Goal: Task Accomplishment & Management: Use online tool/utility

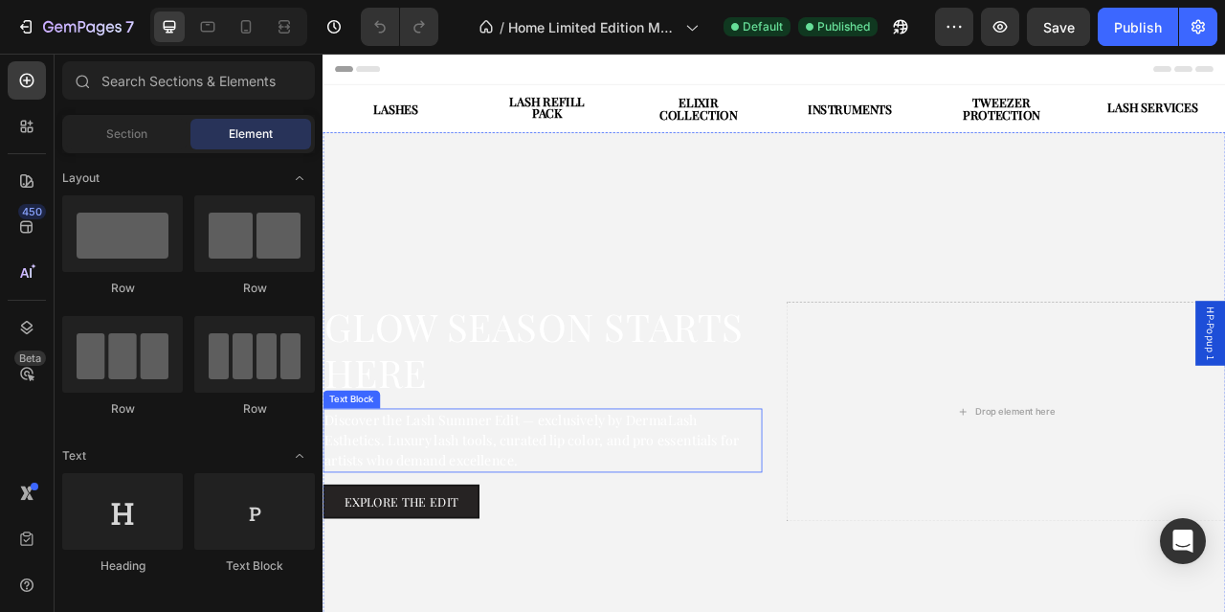
click at [494, 519] on p "Discover the Lash Summer Edit — exclusively by DermaLash Esthetics. Luxury lash…" at bounding box center [601, 545] width 555 height 78
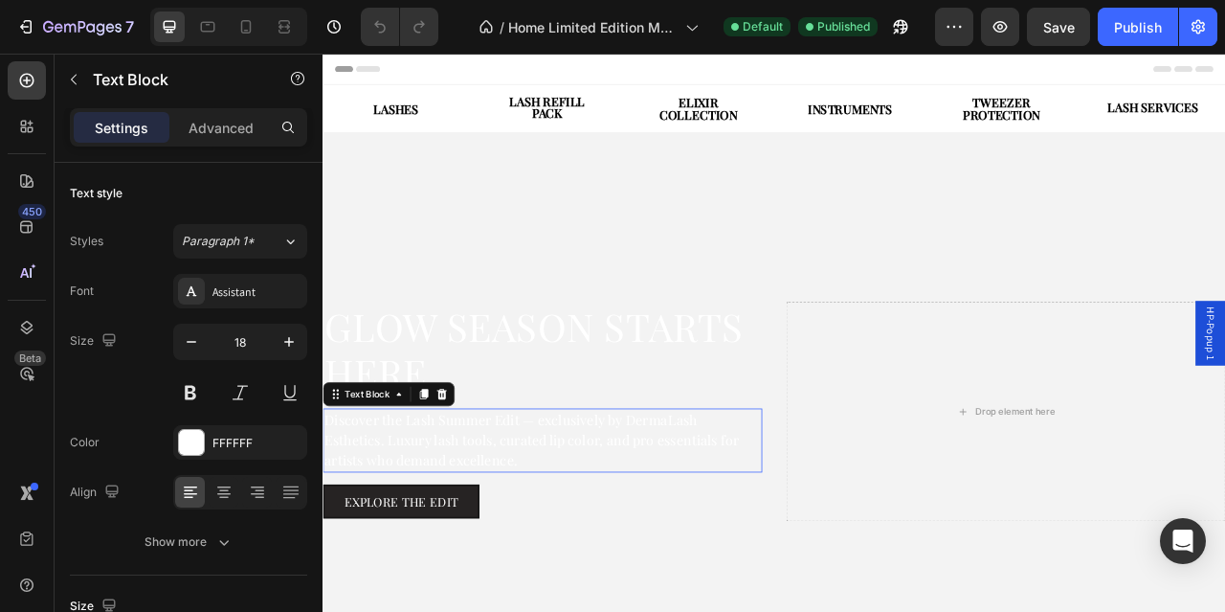
click at [494, 519] on p "Discover the Lash Summer Edit — exclusively by DermaLash Esthetics. Luxury lash…" at bounding box center [601, 545] width 555 height 78
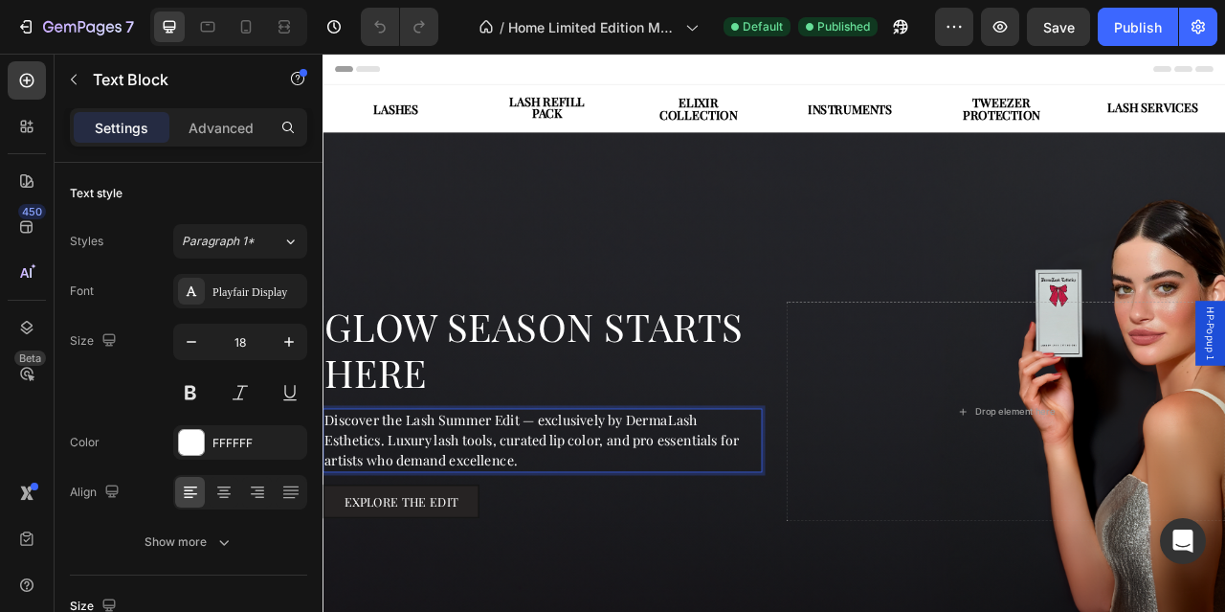
click at [494, 519] on p "Discover the Lash Summer Edit — exclusively by DermaLash Esthetics. Luxury lash…" at bounding box center [601, 545] width 555 height 78
click at [534, 516] on p "Discover the Lash Summer Edit — exclusively by DermaLash Esthetics. Luxury lash…" at bounding box center [601, 545] width 555 height 78
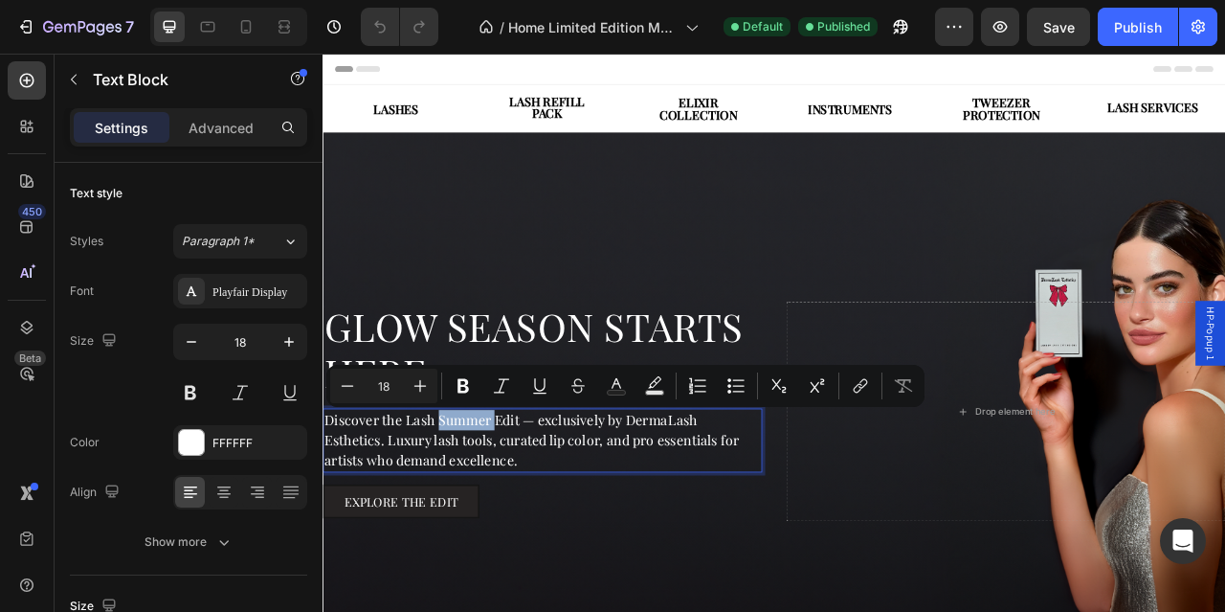
drag, startPoint x: 541, startPoint y: 521, endPoint x: 467, endPoint y: 523, distance: 73.7
click at [467, 523] on p "Discover the Lash Summer Edit — exclusively by DermaLash Esthetics. Luxury lash…" at bounding box center [601, 545] width 555 height 78
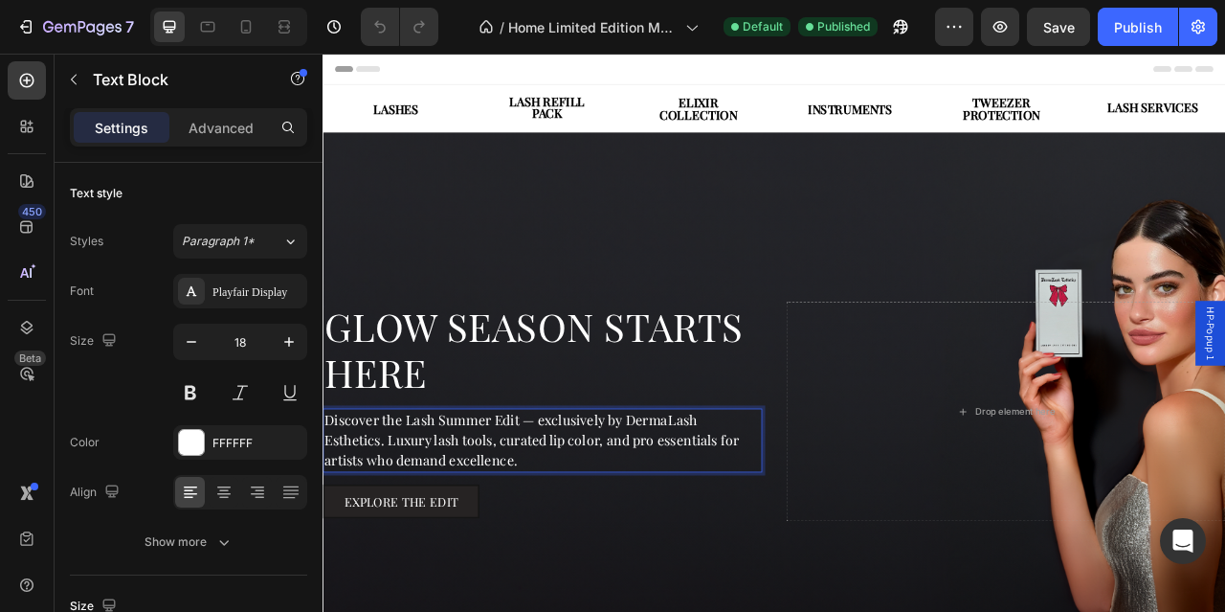
click at [514, 532] on p "Discover the Lash Summer Edit — exclusively by DermaLash Esthetics. Luxury lash…" at bounding box center [601, 545] width 555 height 78
click at [537, 521] on p "Discover the Lash Summer Edit — exclusively by DermaLash Esthetics. Luxury lash…" at bounding box center [601, 545] width 555 height 78
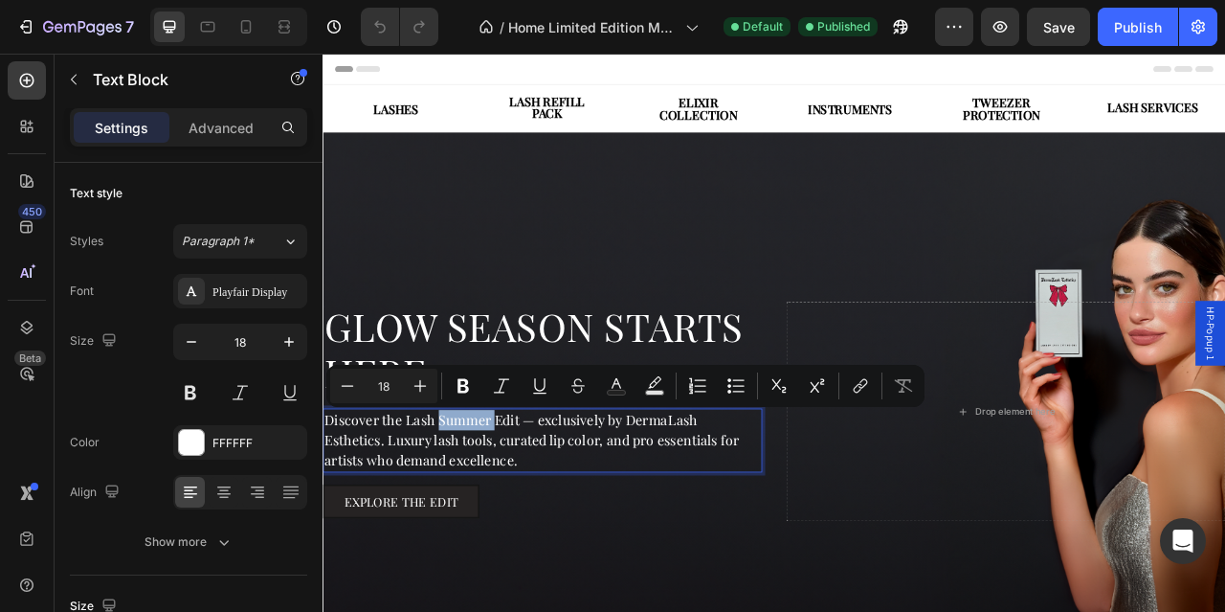
drag, startPoint x: 543, startPoint y: 521, endPoint x: 469, endPoint y: 529, distance: 74.2
click at [469, 529] on p "Discover the Lash Summer Edit — exclusively by DermaLash Esthetics. Luxury lash…" at bounding box center [601, 545] width 555 height 78
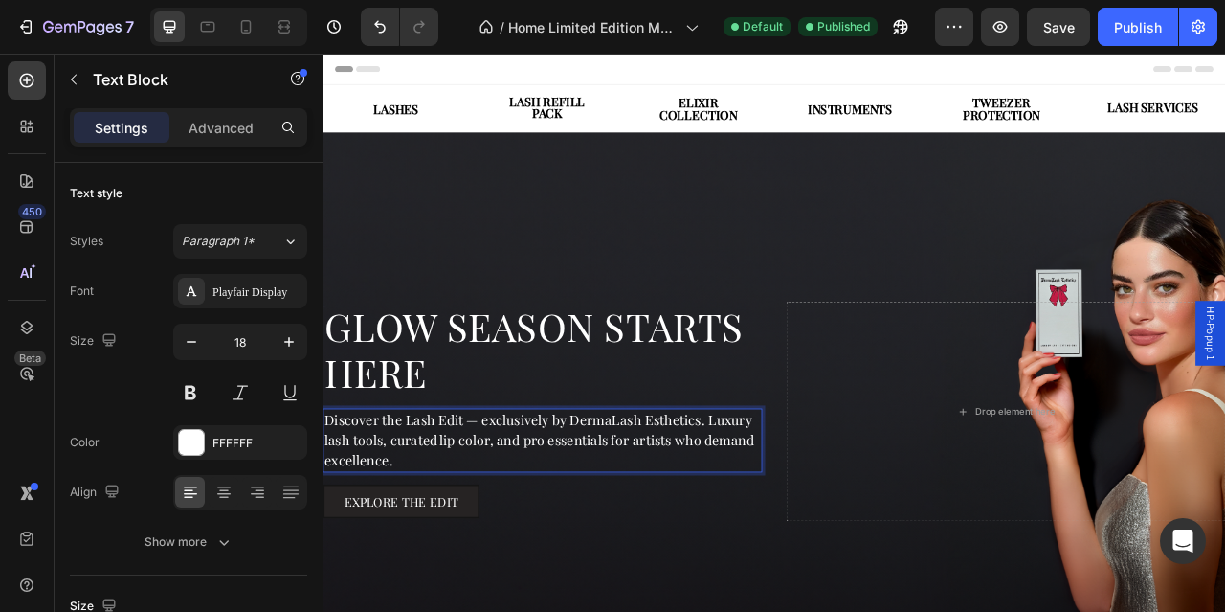
click at [465, 536] on p "Discover the Lash Edit — exclusively by DermaLash Esthetics. Luxury lash tools,…" at bounding box center [601, 545] width 555 height 78
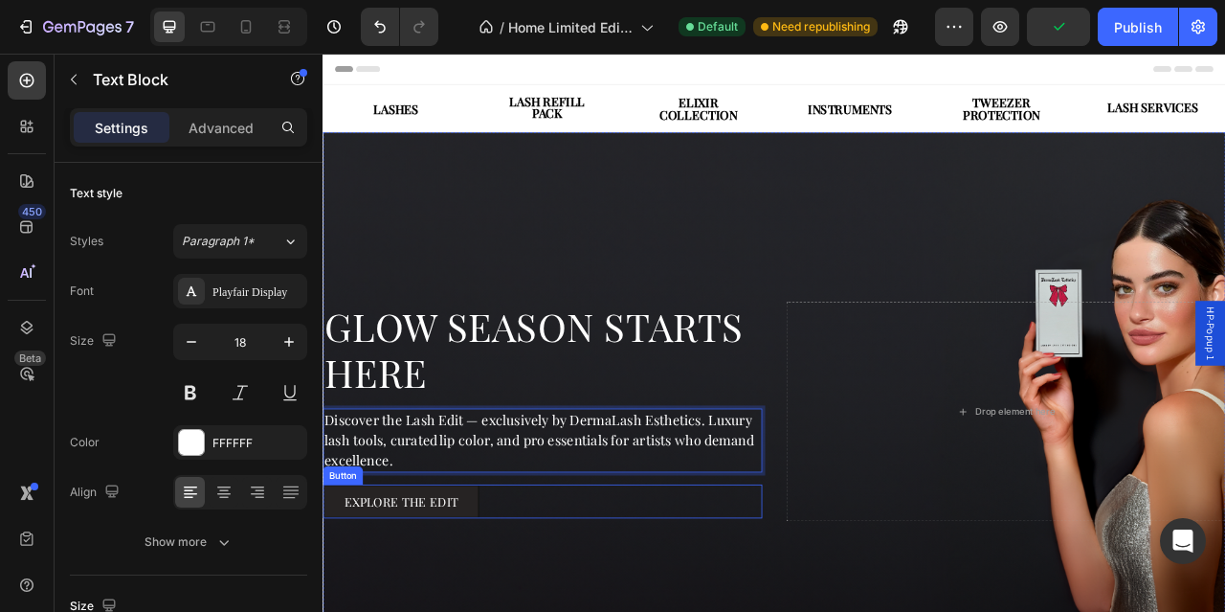
click at [693, 603] on div "explore the edit Button" at bounding box center [602, 622] width 559 height 43
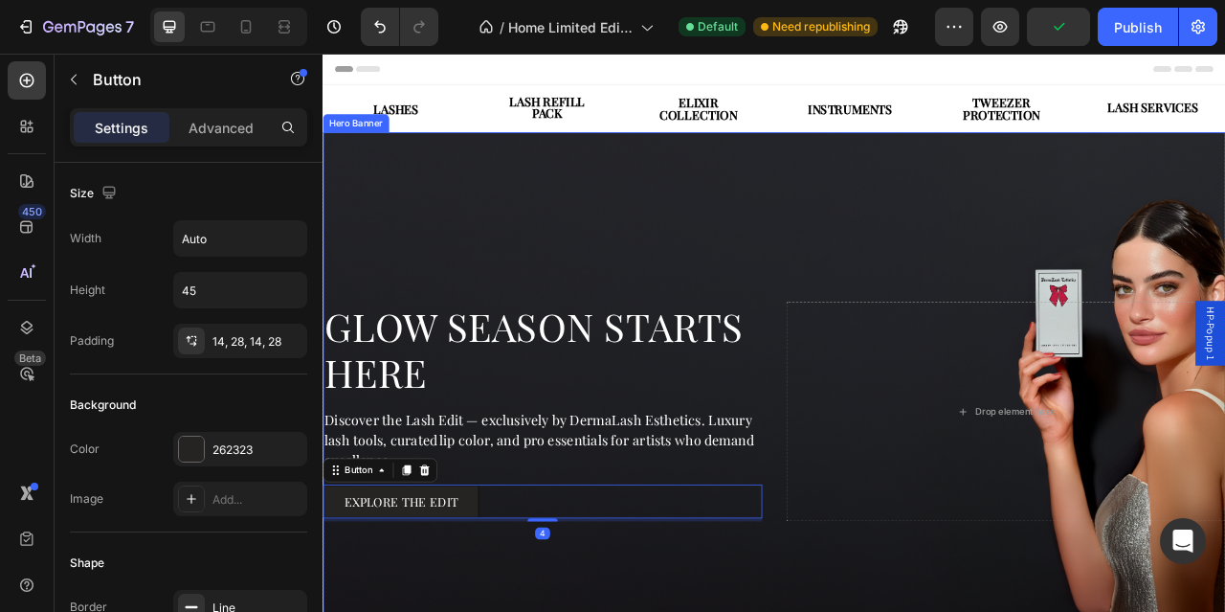
click at [926, 287] on div "Background Image" at bounding box center [897, 508] width 1149 height 710
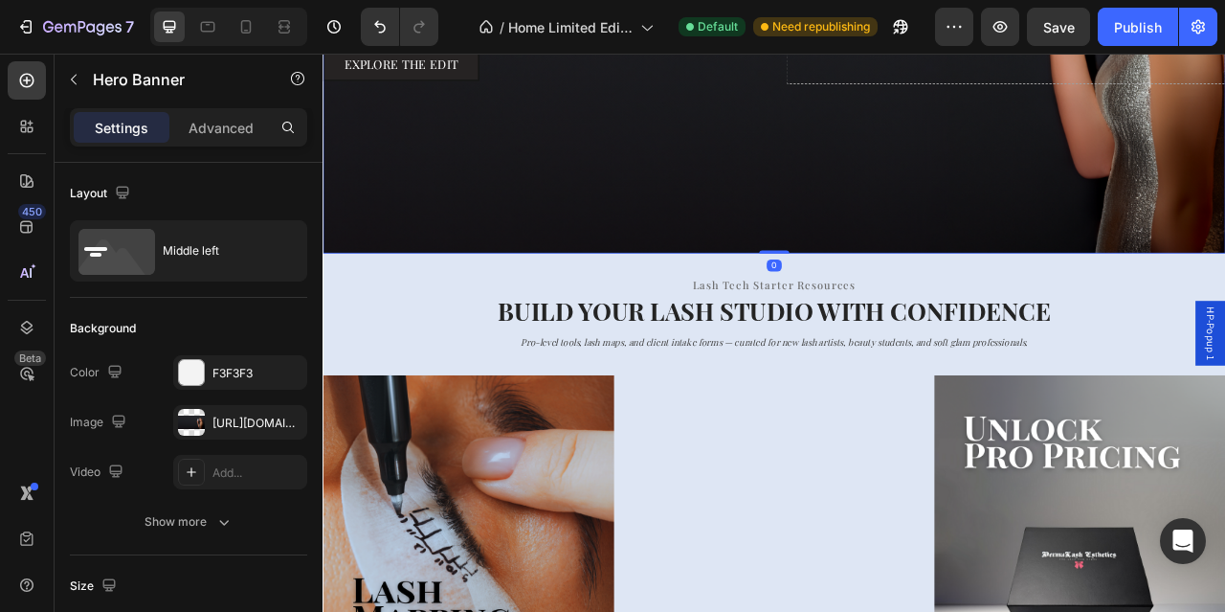
scroll to position [597, 0]
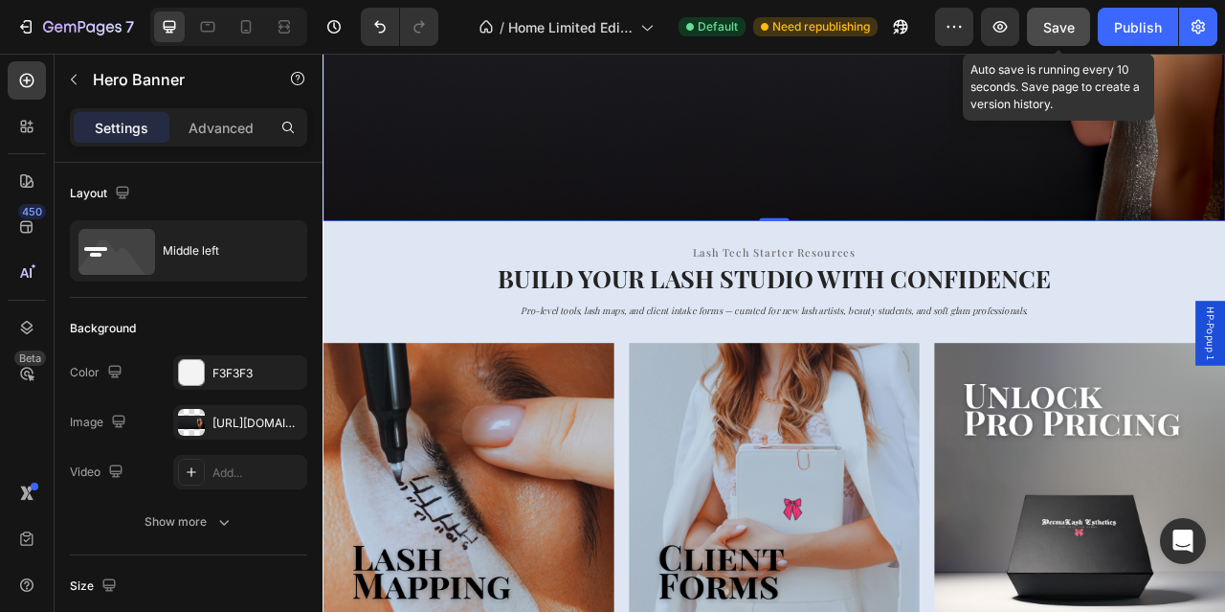
click at [1071, 32] on span "Save" at bounding box center [1059, 27] width 32 height 16
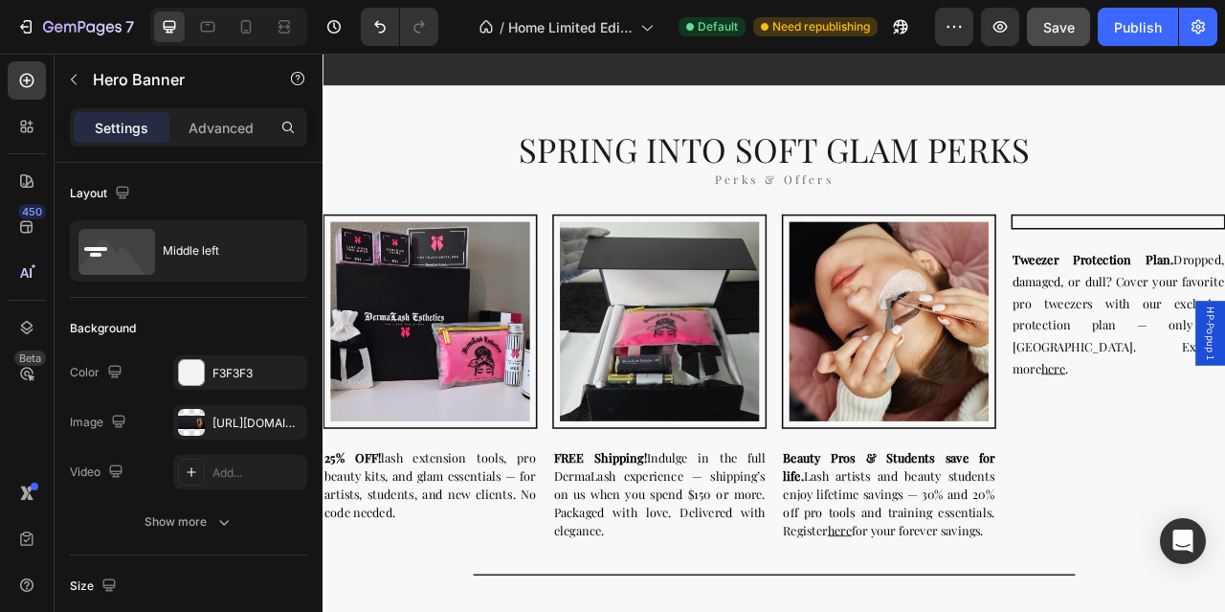
scroll to position [4231, 0]
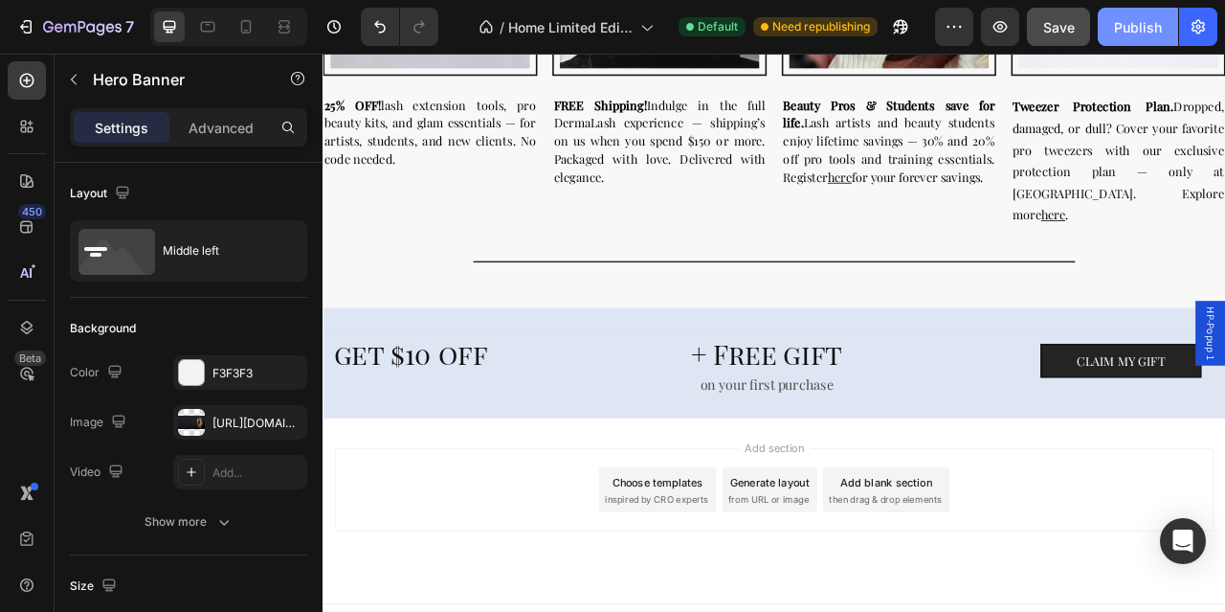
click at [1138, 31] on div "Publish" at bounding box center [1138, 27] width 48 height 20
